Goal: Transaction & Acquisition: Register for event/course

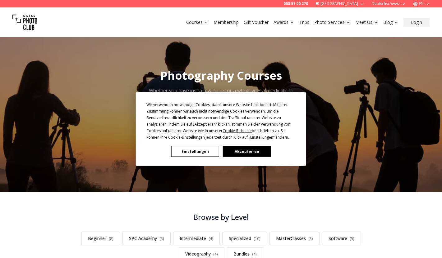
click at [257, 153] on button "Akzeptieren" at bounding box center [247, 151] width 48 height 11
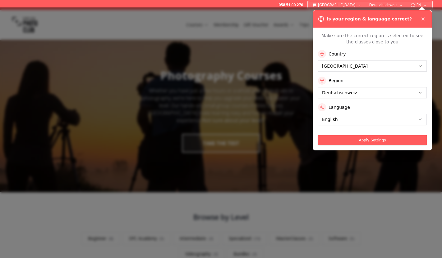
click at [366, 139] on button "Apply Settings" at bounding box center [372, 140] width 109 height 10
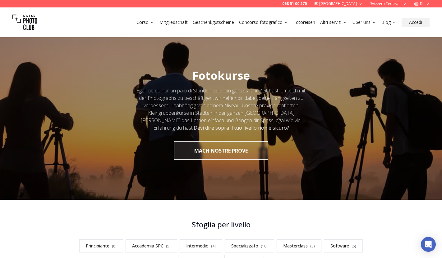
click at [169, 39] on div at bounding box center [221, 115] width 442 height 170
click at [236, 32] on div "Corso Mitgliedschaft Geschenkgutscheine Concorso fotografico Fotoreisen Altri s…" at bounding box center [221, 22] width 442 height 30
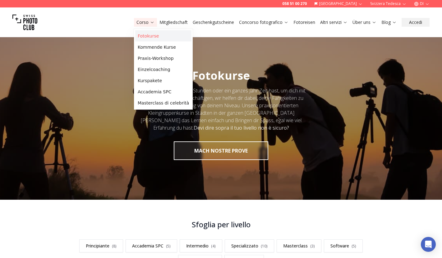
click at [154, 34] on font "Fotokurse" at bounding box center [148, 36] width 21 height 5
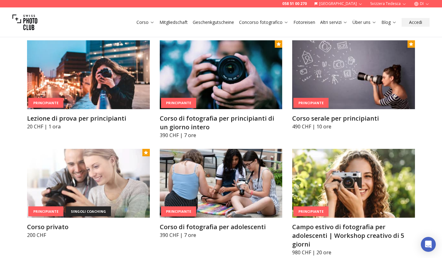
scroll to position [312, 0]
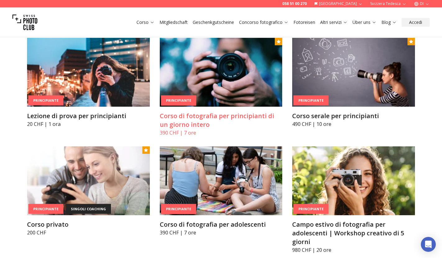
click at [245, 125] on h3 "Corso di fotografia per principianti di un giorno intero" at bounding box center [221, 120] width 123 height 17
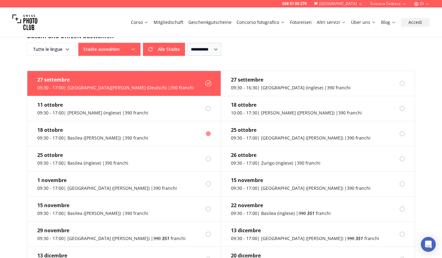
scroll to position [500, 0]
